Goal: Information Seeking & Learning: Learn about a topic

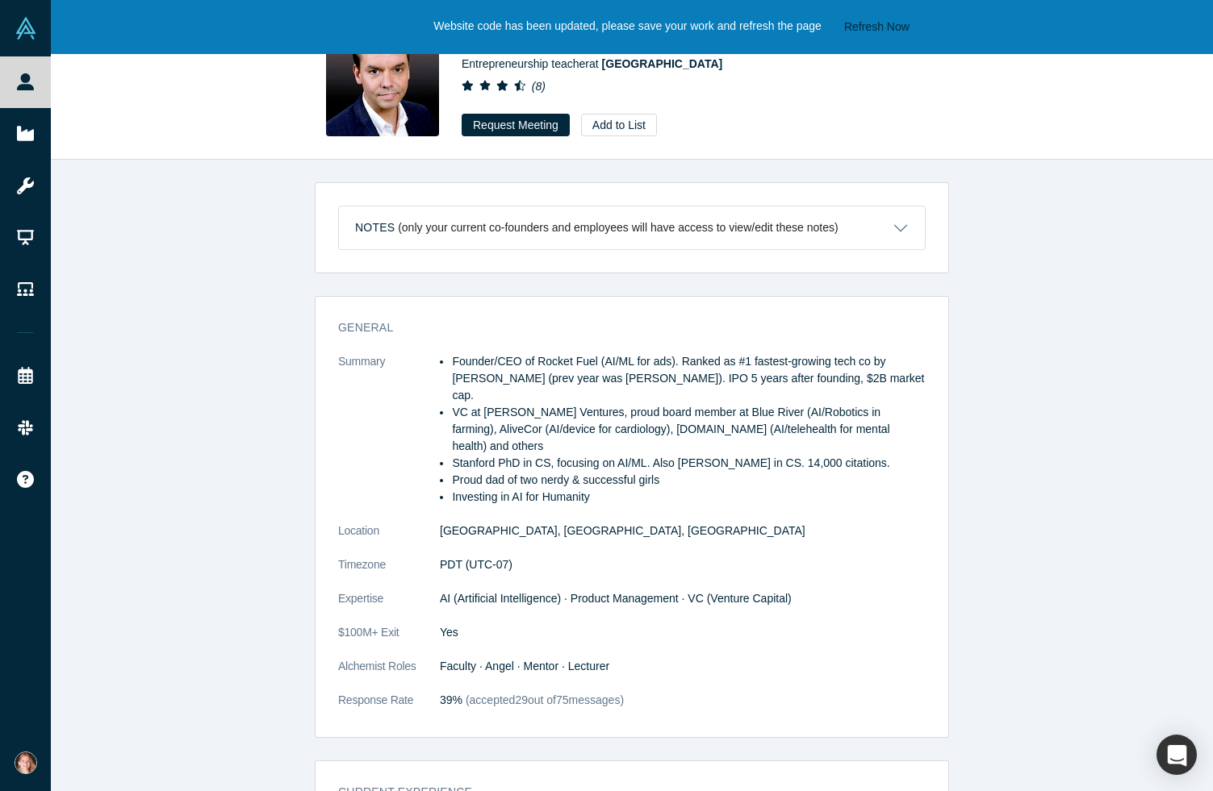
click at [887, 24] on button "Refresh Now" at bounding box center [876, 27] width 77 height 20
